Goal: Task Accomplishment & Management: Manage account settings

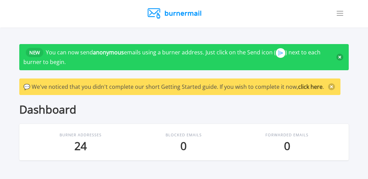
click at [349, 11] on button at bounding box center [340, 13] width 18 height 17
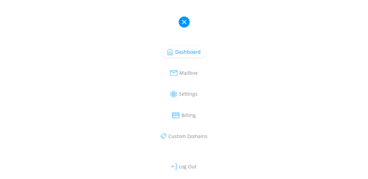
click at [185, 22] on button at bounding box center [184, 22] width 11 height 11
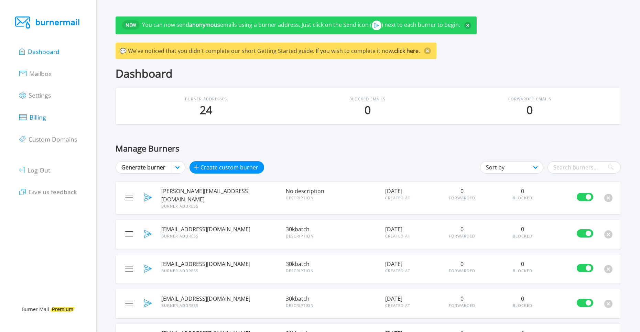
click at [33, 120] on span "Billing" at bounding box center [38, 117] width 17 height 8
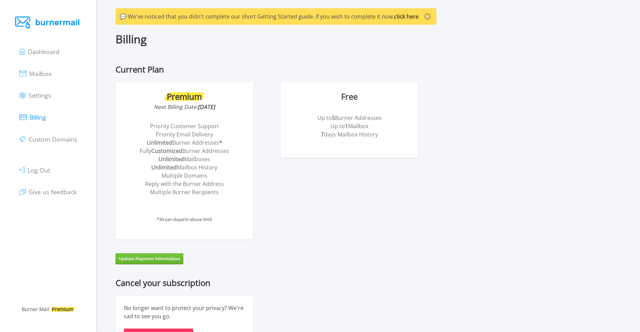
scroll to position [69, 0]
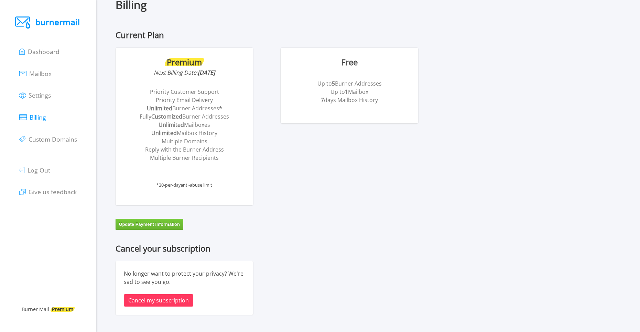
drag, startPoint x: 370, startPoint y: 104, endPoint x: 402, endPoint y: 101, distance: 32.1
click at [402, 101] on li "7 days Mailbox History" at bounding box center [350, 100] width 116 height 8
click at [275, 30] on div "Billing Current Plan Premium Next Billing Date: [DATE] Priority Customer Suppor…" at bounding box center [368, 164] width 505 height 330
click at [168, 305] on button "Cancel my subscription" at bounding box center [159, 301] width 70 height 12
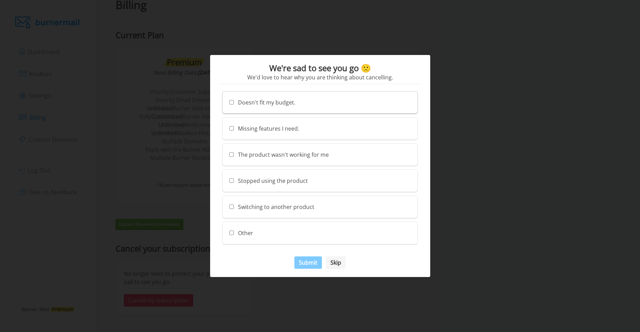
click at [257, 109] on div "Doesn't fit my budget." at bounding box center [320, 103] width 195 height 22
checkbox input "true"
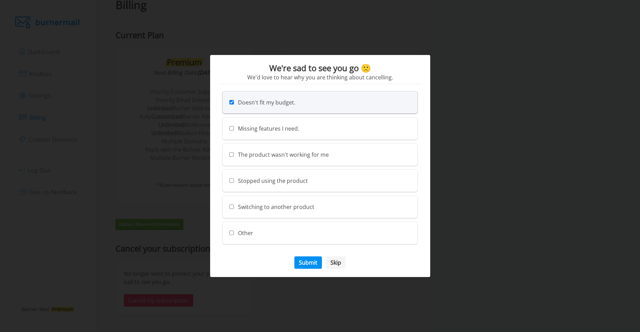
click at [309, 264] on link "Submit" at bounding box center [309, 263] width 28 height 12
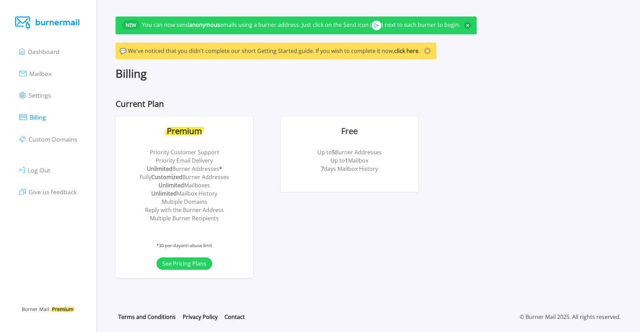
click at [57, 69] on ul "Dashboard Mailbox Settings Billing Custom Domains Log Out Give us feedback" at bounding box center [47, 121] width 57 height 162
click at [47, 60] on ul "Dashboard Mailbox Settings Billing Custom Domains Log Out Give us feedback" at bounding box center [47, 121] width 57 height 162
click at [49, 56] on link "Dashboard" at bounding box center [39, 51] width 40 height 10
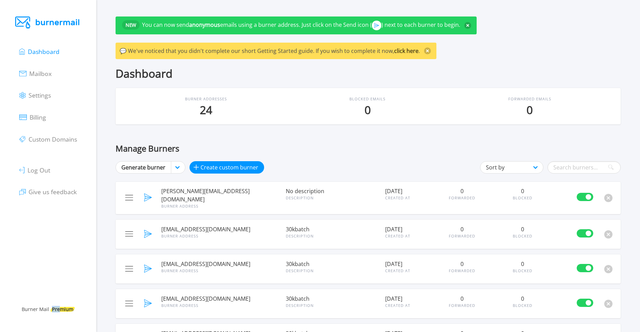
click at [59, 306] on div "Burner Mail Premium" at bounding box center [48, 310] width 80 height 8
click at [55, 234] on div "Dashboard Mailbox Settings Billing Custom Domains Log Out Give us feedback" at bounding box center [48, 172] width 80 height 265
click at [41, 109] on ul "Dashboard Mailbox Settings Billing Custom Domains Log Out Give us feedback" at bounding box center [47, 121] width 57 height 162
click at [44, 117] on span "Billing" at bounding box center [38, 117] width 17 height 8
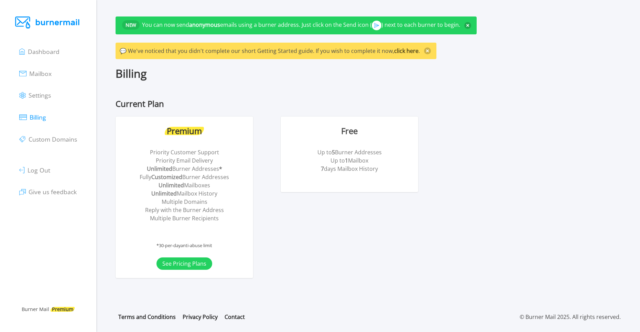
click at [274, 21] on div "NEW You can now send anonymous emails using a burner address. Just click on the…" at bounding box center [296, 26] width 361 height 18
drag, startPoint x: 369, startPoint y: 20, endPoint x: 380, endPoint y: 24, distance: 11.6
click at [374, 22] on div "NEW You can now send anonymous emails using a burner address. Just click on the…" at bounding box center [296, 26] width 361 height 18
click at [385, 24] on span "You can now send anonymous emails using a burner address. Just click on the Sen…" at bounding box center [301, 25] width 318 height 8
click at [375, 23] on span at bounding box center [377, 26] width 10 height 10
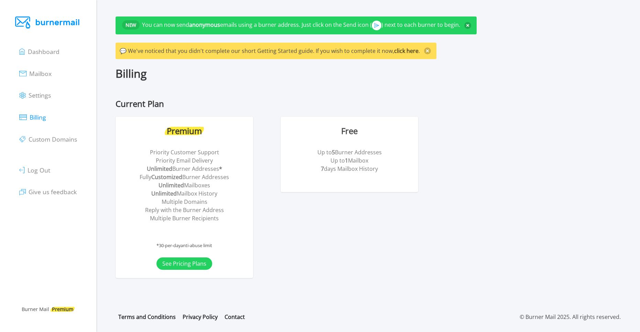
click at [375, 23] on img at bounding box center [376, 26] width 5 height 10
drag, startPoint x: 371, startPoint y: 26, endPoint x: 365, endPoint y: 28, distance: 6.9
click at [371, 26] on span "You can now send anonymous emails using a burner address. Just click on the Sen…" at bounding box center [301, 25] width 318 height 8
drag, startPoint x: 315, startPoint y: 50, endPoint x: 296, endPoint y: 51, distance: 18.6
click at [313, 51] on span "💬 We've noticed that you didn't complete our short Getting Started guide. If yo…" at bounding box center [270, 51] width 300 height 8
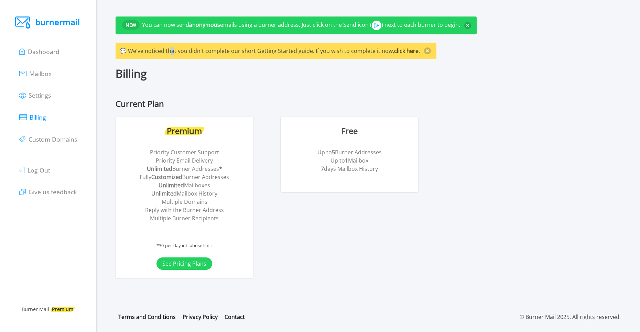
click at [173, 45] on div "💬 We've noticed that you didn't complete our short Getting Started guide. If yo…" at bounding box center [276, 51] width 321 height 17
click at [149, 113] on div "Current Plan Premium Priority Customer Support Priority Email Delivery Unlimite…" at bounding box center [198, 188] width 165 height 179
click at [41, 50] on span "Dashboard" at bounding box center [44, 51] width 32 height 8
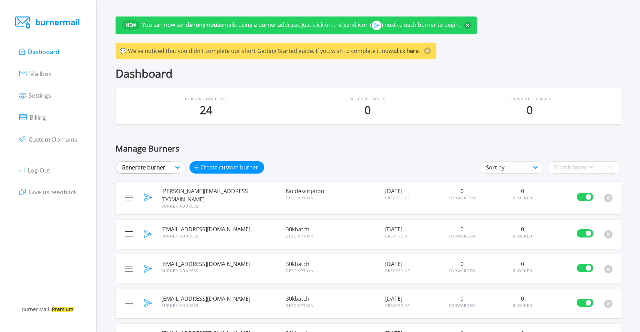
click at [157, 165] on link "Generate burner" at bounding box center [144, 167] width 56 height 12
click at [143, 164] on link "Generate burner" at bounding box center [144, 167] width 56 height 12
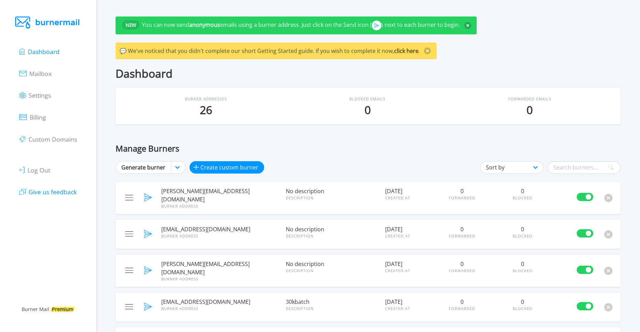
click at [59, 195] on span "Give us feedback" at bounding box center [53, 192] width 48 height 8
